Goal: Find specific page/section: Find specific page/section

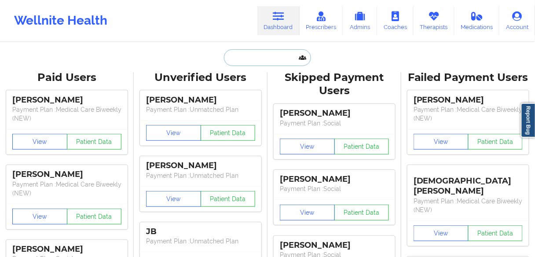
click at [250, 59] on input "text" at bounding box center [267, 57] width 87 height 17
paste input "[PERSON_NAME]"
type input "[PERSON_NAME]"
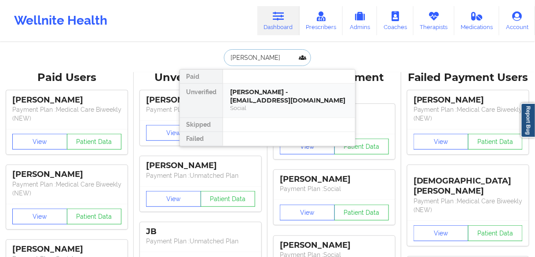
click at [253, 95] on div "[PERSON_NAME] - [EMAIL_ADDRESS][DOMAIN_NAME]" at bounding box center [289, 96] width 118 height 16
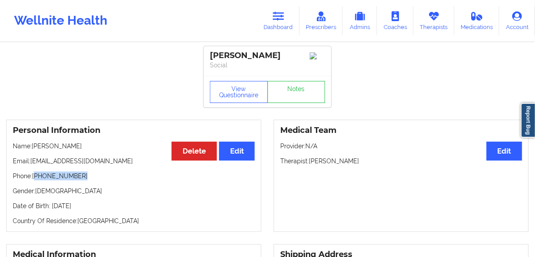
drag, startPoint x: 55, startPoint y: 178, endPoint x: 102, endPoint y: 167, distance: 48.4
click at [37, 178] on p "Phone: [PHONE_NUMBER]" at bounding box center [134, 176] width 242 height 9
copy p "[PHONE_NUMBER]"
